Goal: Transaction & Acquisition: Download file/media

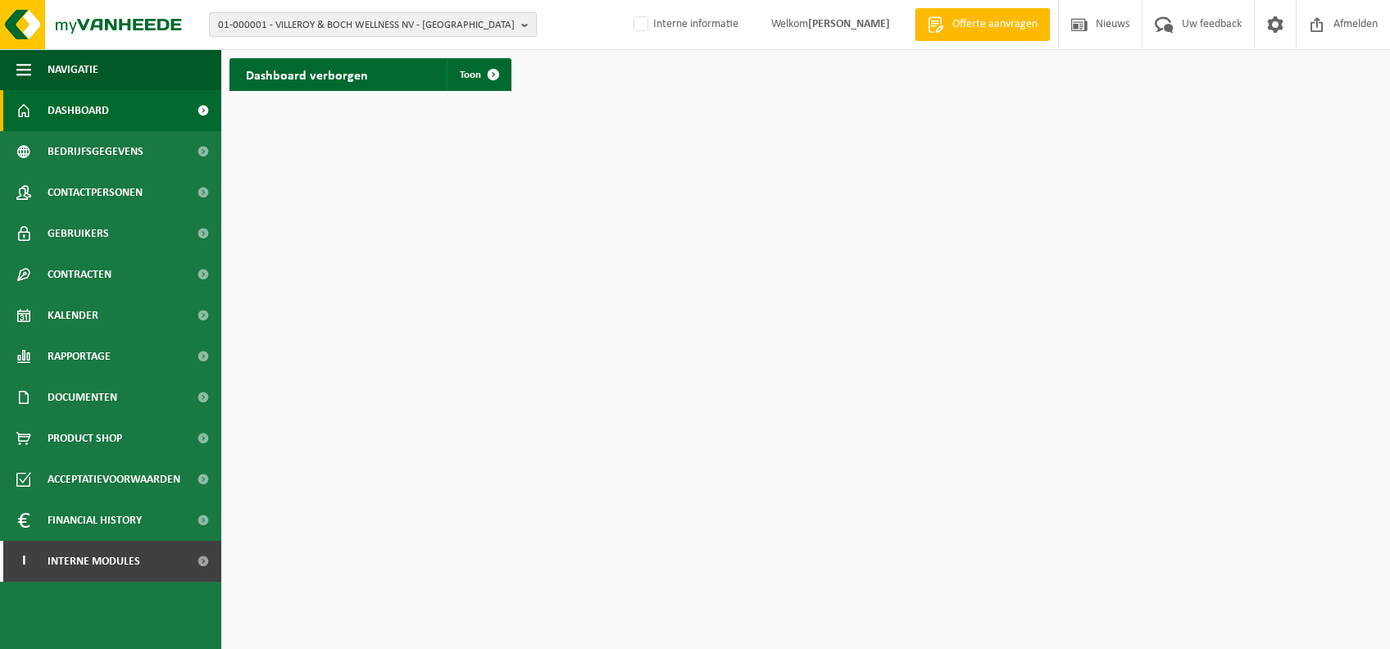
click at [283, 16] on span "01-000001 - VILLEROY & BOCH WELLNESS NV - ROESELARE" at bounding box center [366, 25] width 297 height 25
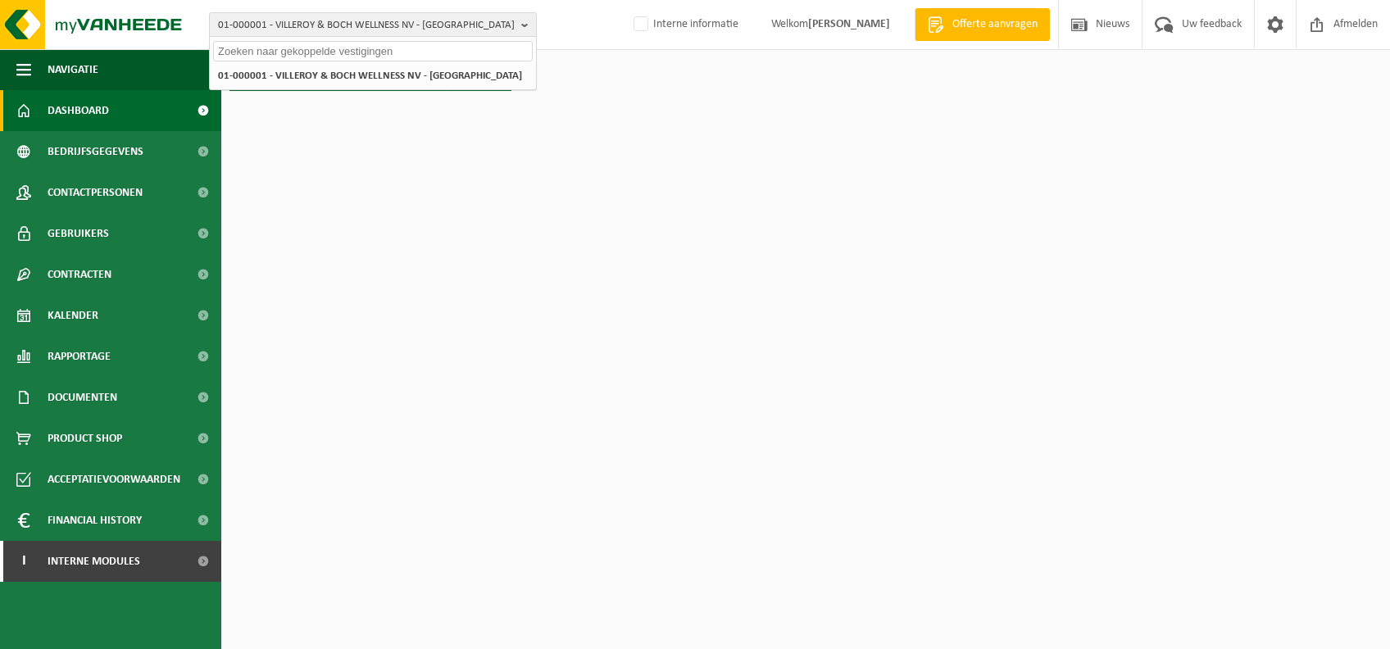
paste input "10-868871"
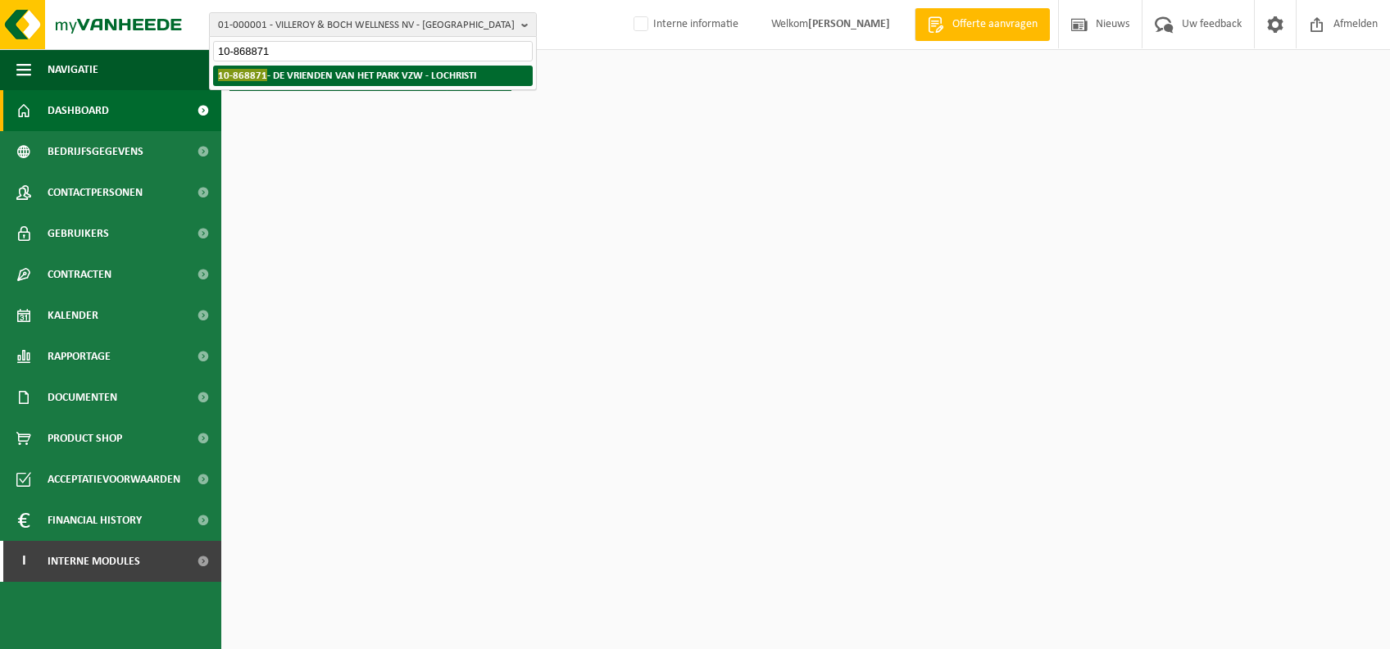
type input "10-868871"
click at [316, 78] on strong "10-868871 - DE VRIENDEN VAN HET PARK VZW - LOCHRISTI" at bounding box center [347, 75] width 258 height 12
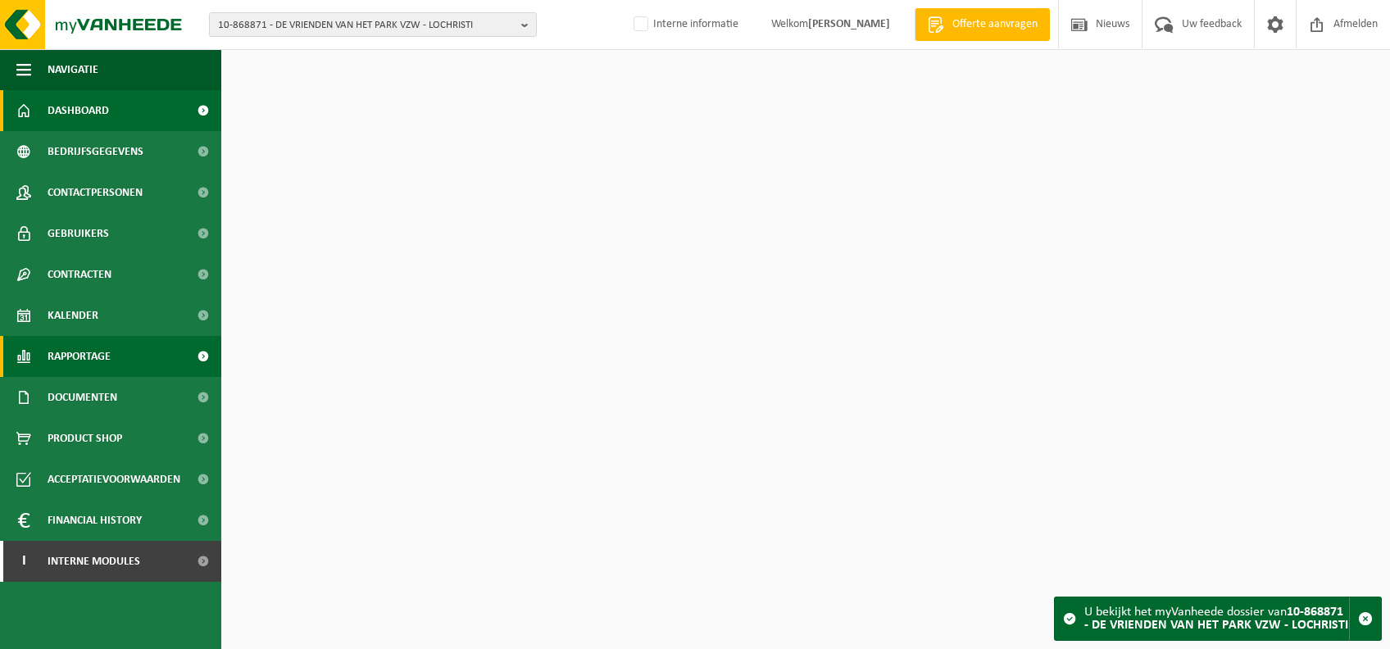
click at [119, 361] on link "Rapportage" at bounding box center [110, 356] width 221 height 41
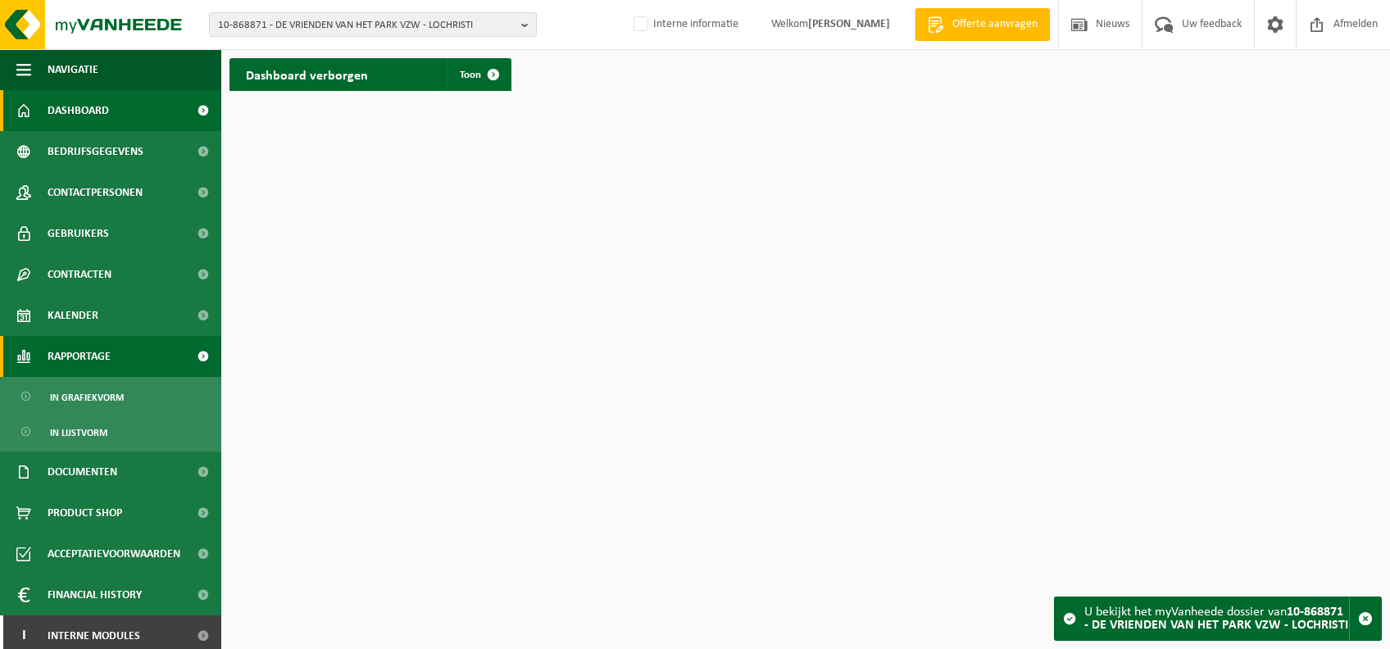
click at [102, 344] on span "Rapportage" at bounding box center [79, 356] width 63 height 41
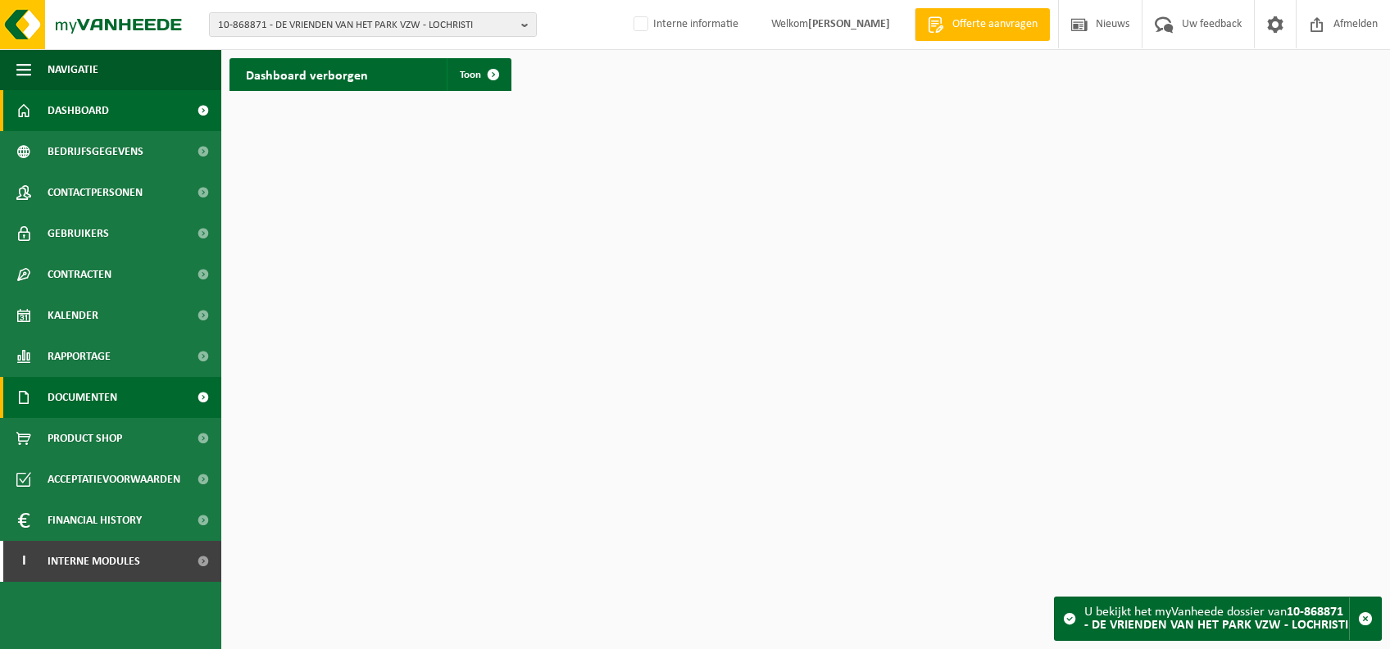
click at [123, 405] on link "Documenten" at bounding box center [110, 397] width 221 height 41
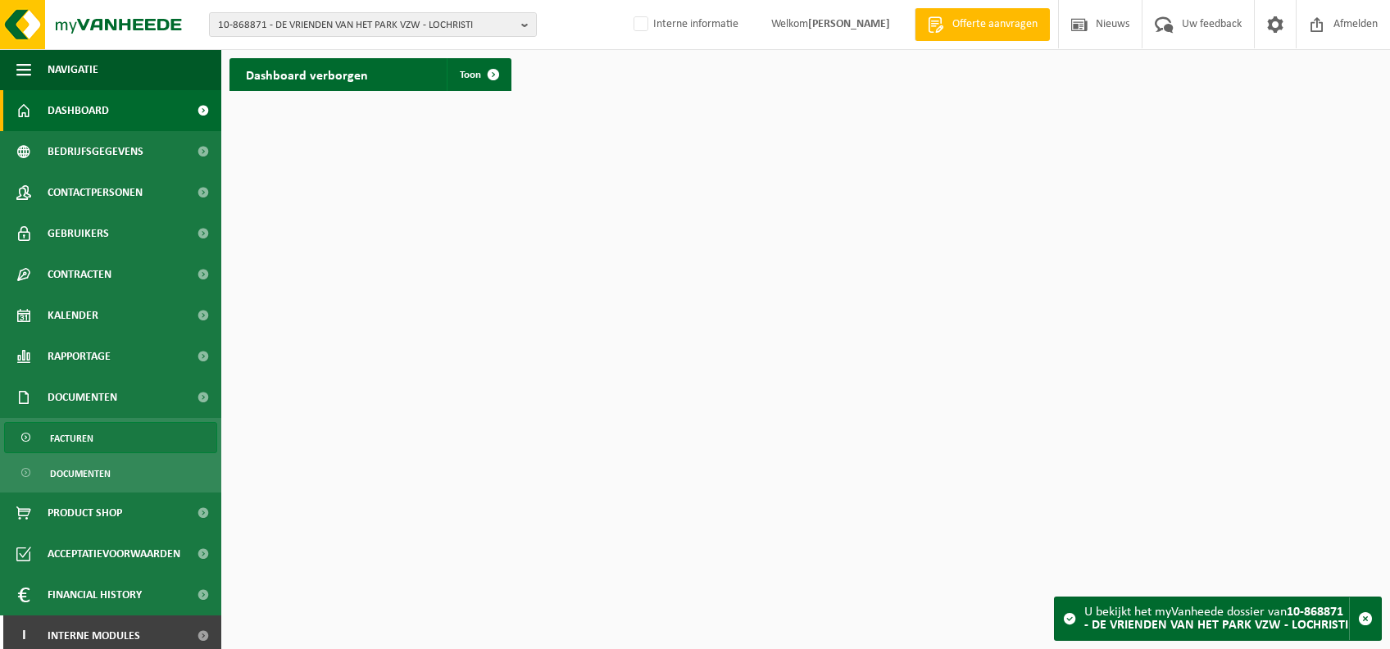
click at [115, 428] on link "Facturen" at bounding box center [110, 437] width 213 height 31
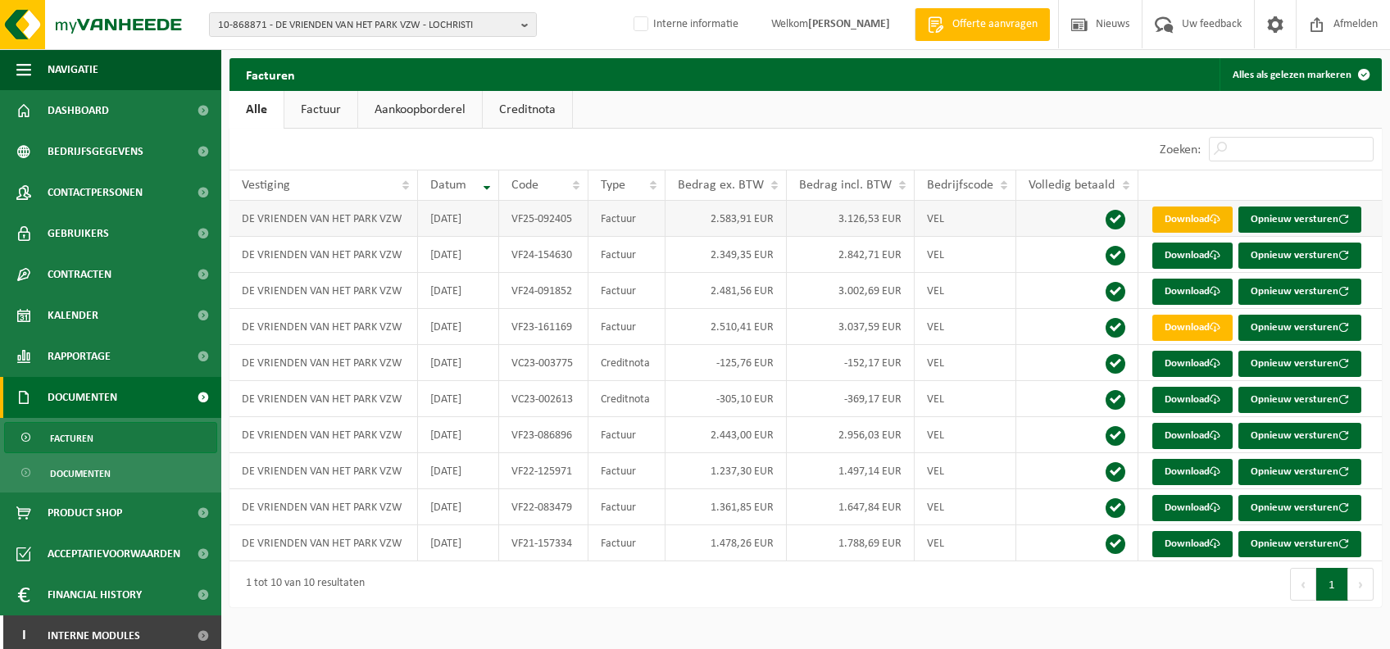
click at [1200, 221] on link "Download" at bounding box center [1193, 220] width 80 height 26
